Goal: Find specific page/section: Find specific page/section

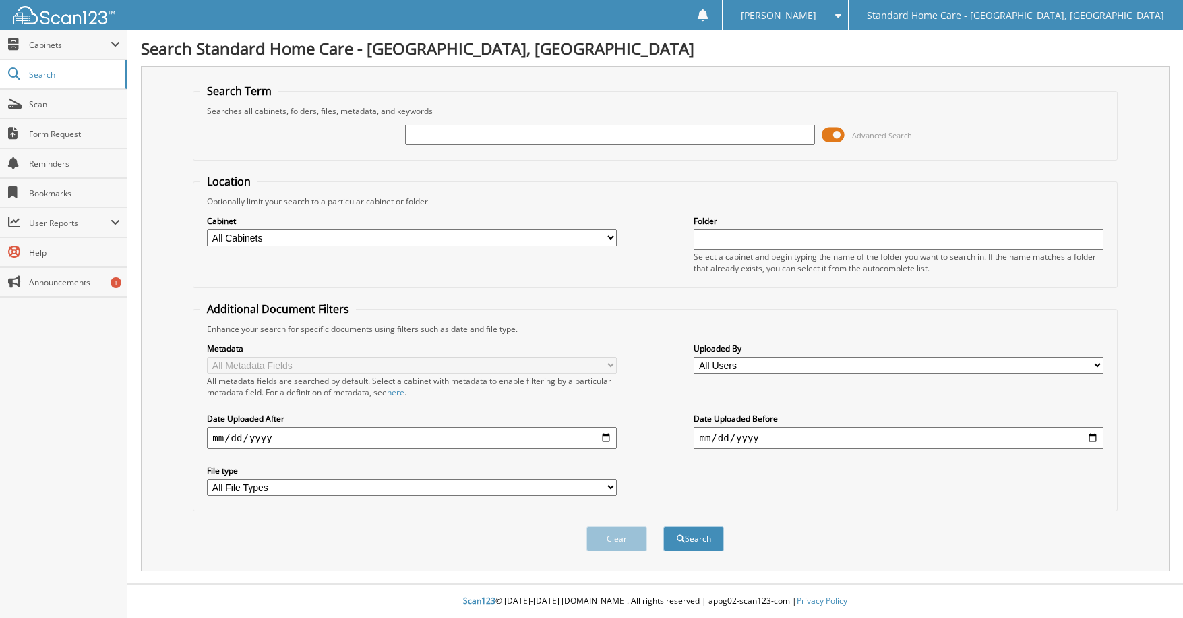
click at [510, 136] on input "text" at bounding box center [609, 135] width 409 height 20
type input "wassay"
click at [709, 536] on button "Search" at bounding box center [693, 538] width 61 height 25
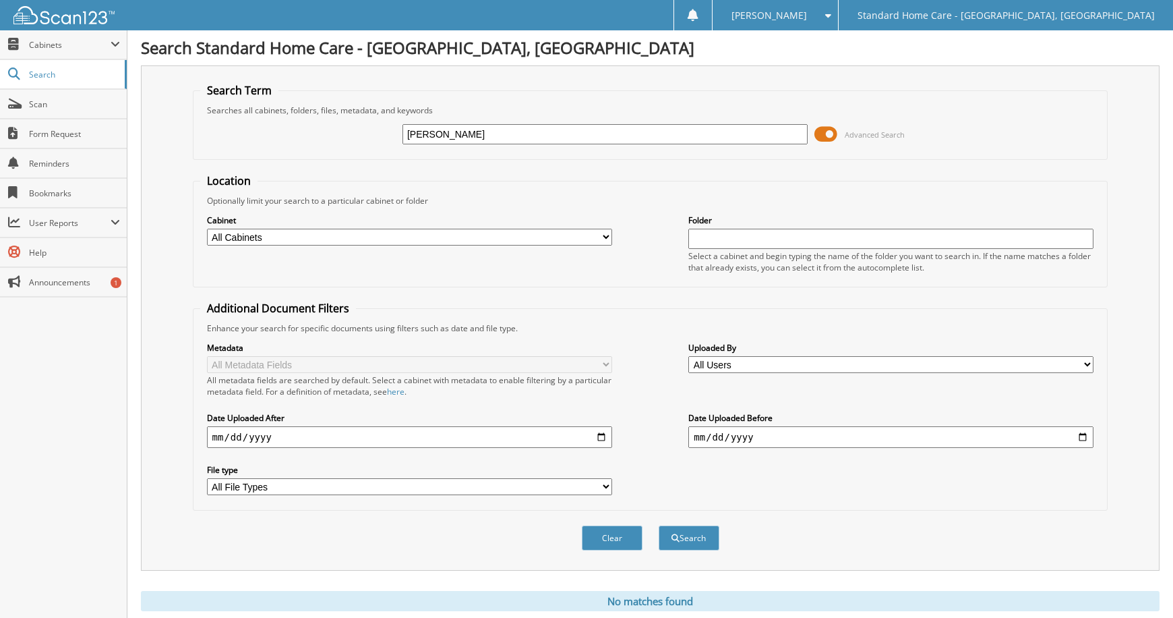
scroll to position [42, 0]
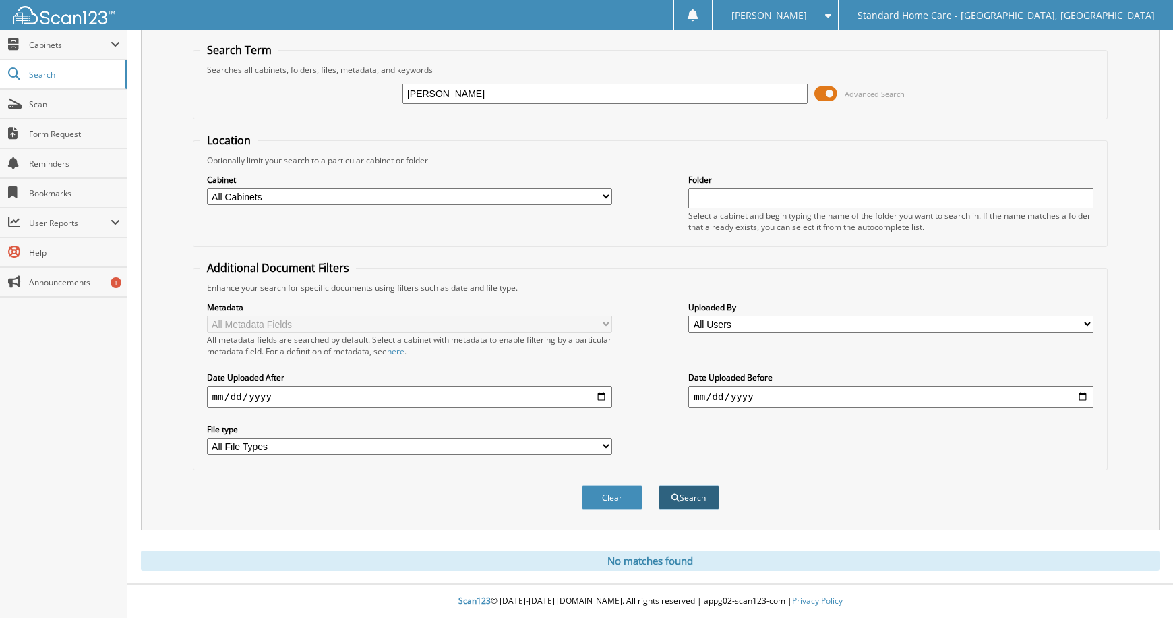
type input "wasay"
click at [684, 500] on button "Search" at bounding box center [689, 497] width 61 height 25
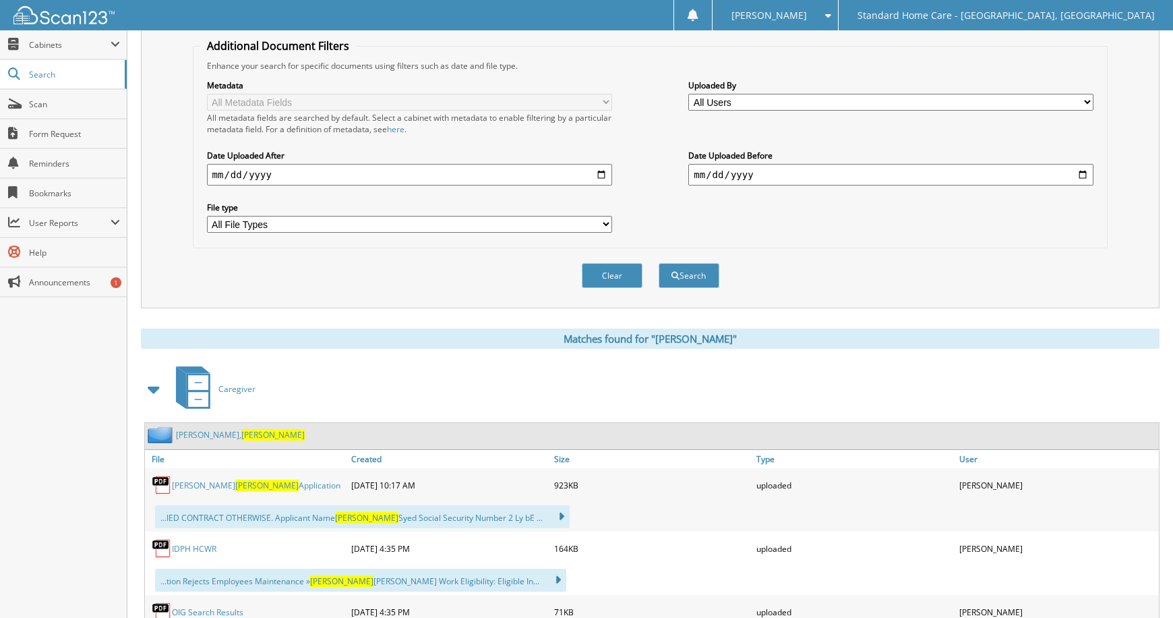
scroll to position [270, 0]
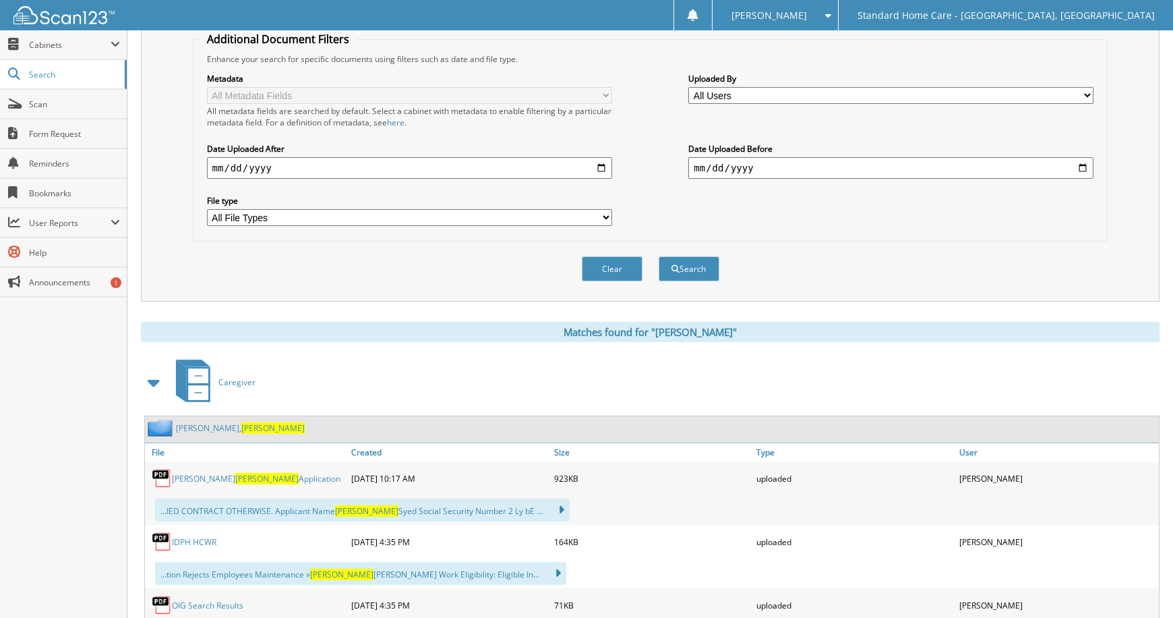
click at [192, 430] on link "[PERSON_NAME]" at bounding box center [240, 427] width 129 height 11
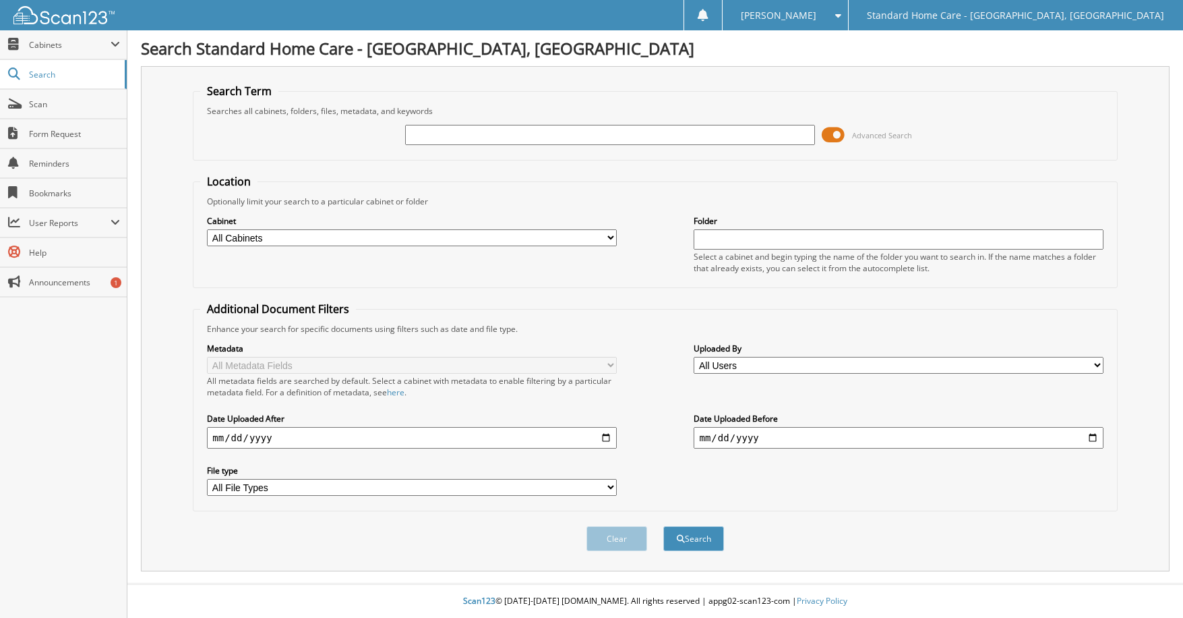
click at [590, 134] on input "text" at bounding box center [609, 135] width 409 height 20
type input "[PERSON_NAME]"
click at [703, 539] on button "Search" at bounding box center [693, 538] width 61 height 25
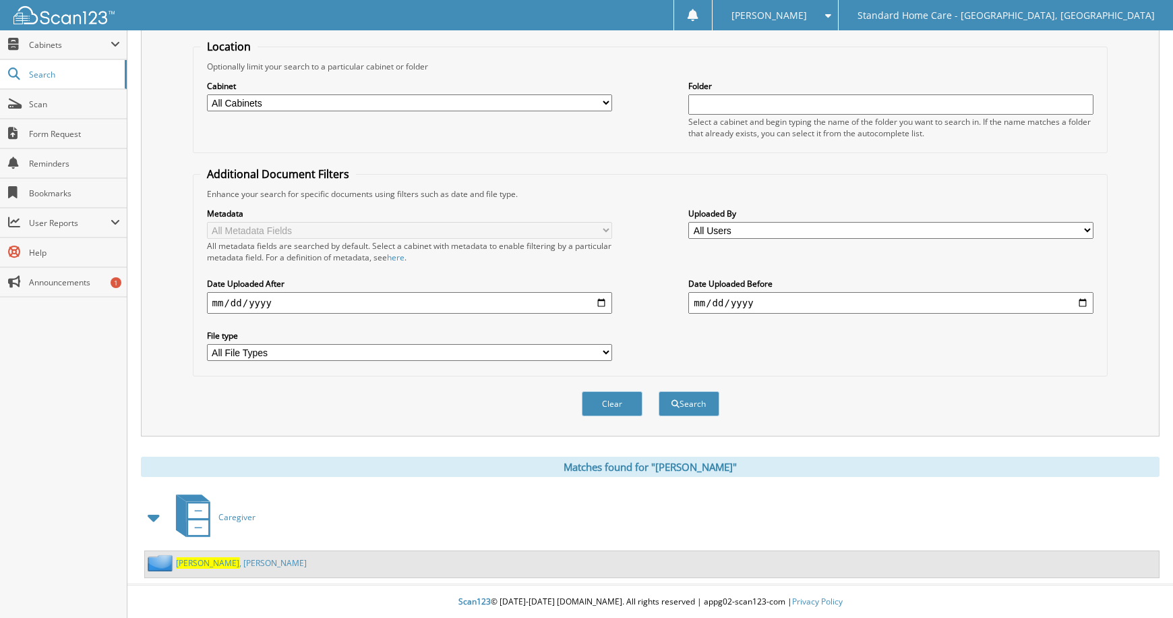
scroll to position [136, 0]
click at [210, 564] on link "[PERSON_NAME]" at bounding box center [241, 561] width 131 height 11
